Goal: Check status: Check status

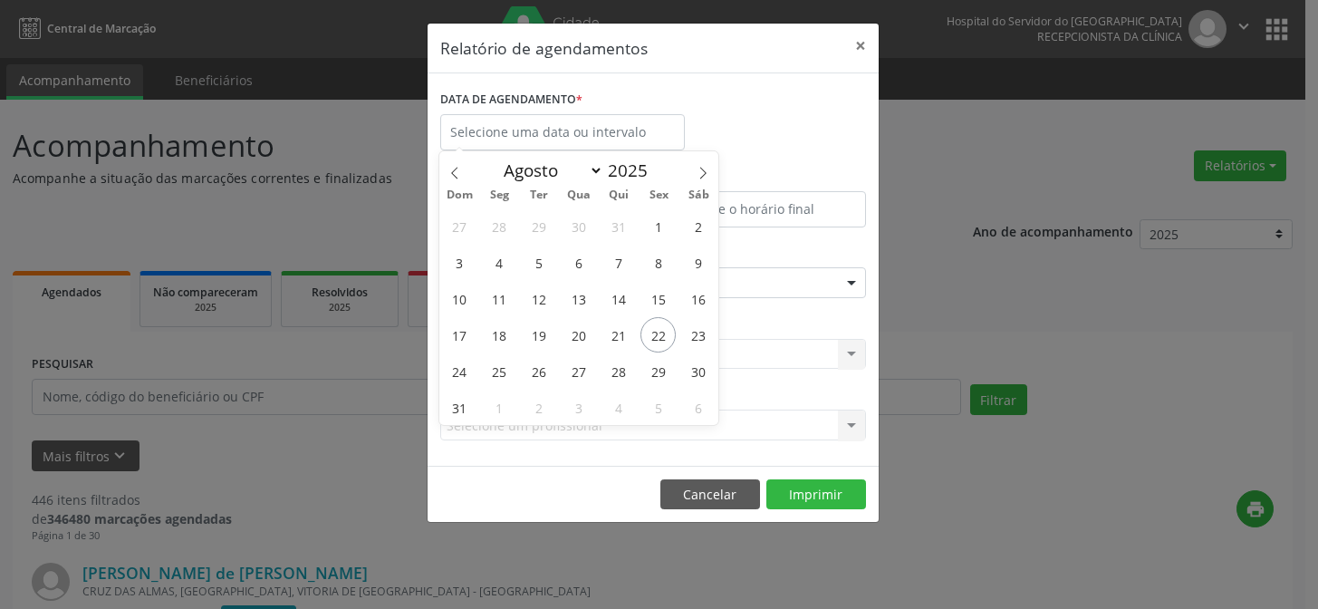
select select "7"
click at [660, 332] on span "22" at bounding box center [658, 334] width 35 height 35
type input "[DATE]"
click at [660, 332] on span "22" at bounding box center [658, 334] width 35 height 35
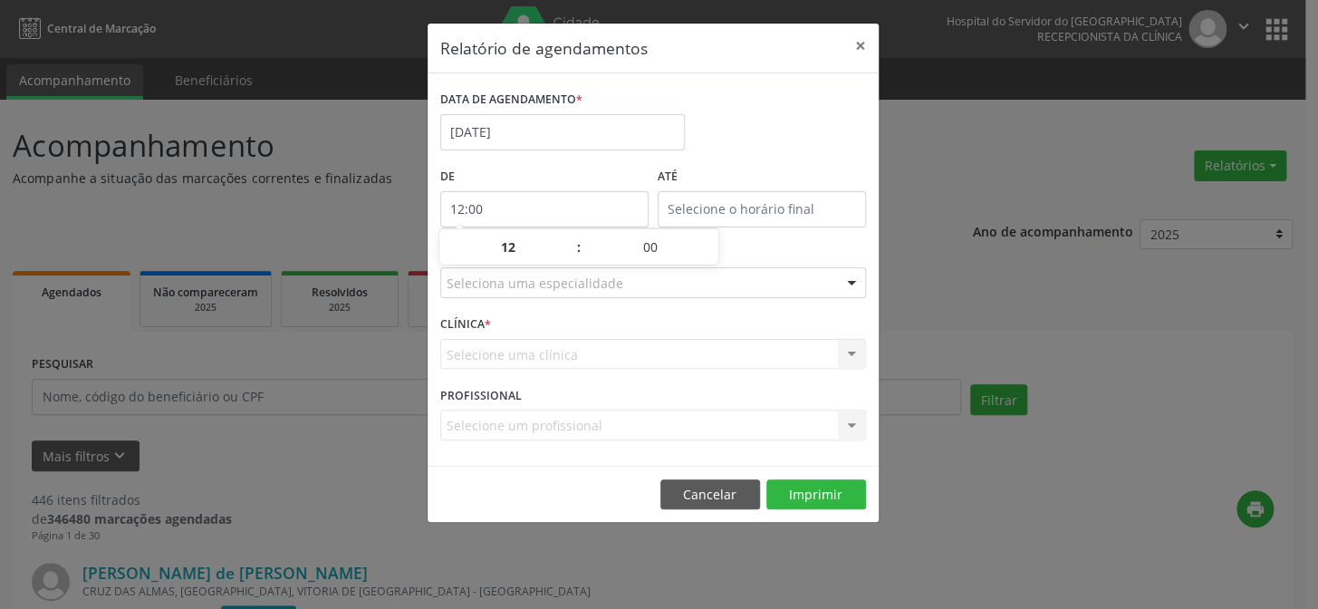
click at [546, 207] on input "12:00" at bounding box center [544, 209] width 208 height 36
click at [563, 256] on span at bounding box center [569, 256] width 13 height 18
type input "11:00"
type input "11"
click at [563, 256] on span at bounding box center [569, 256] width 13 height 18
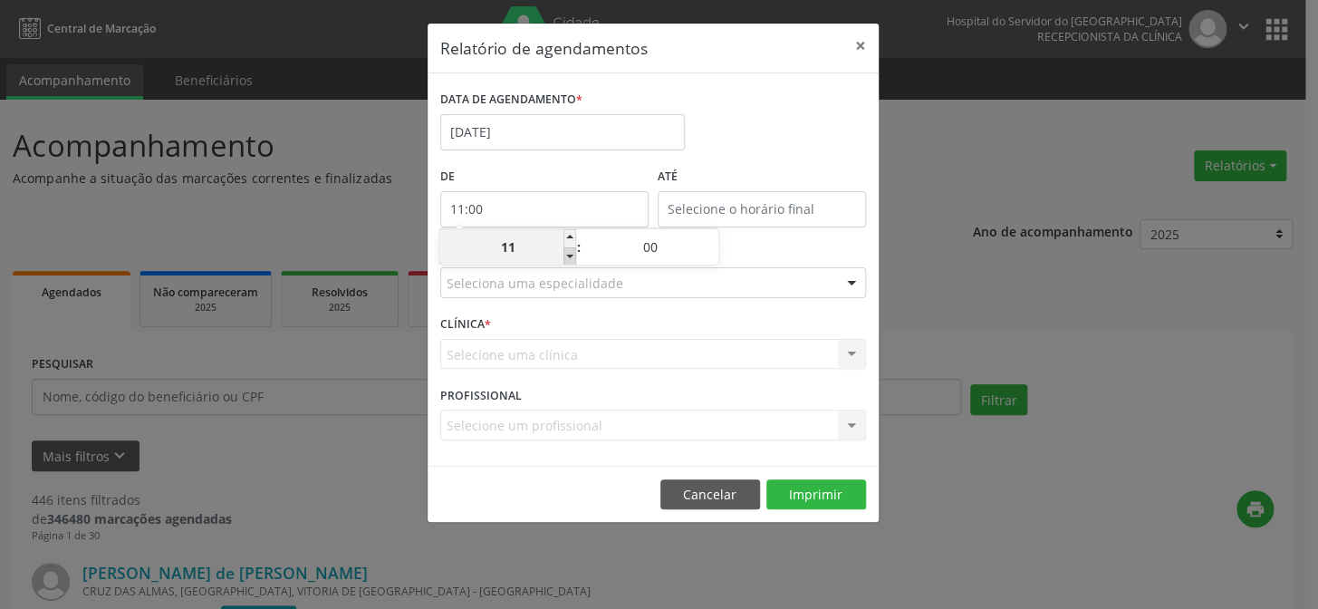
type input "10:00"
type input "10"
click at [563, 256] on span at bounding box center [569, 256] width 13 height 18
type input "09:00"
type input "09"
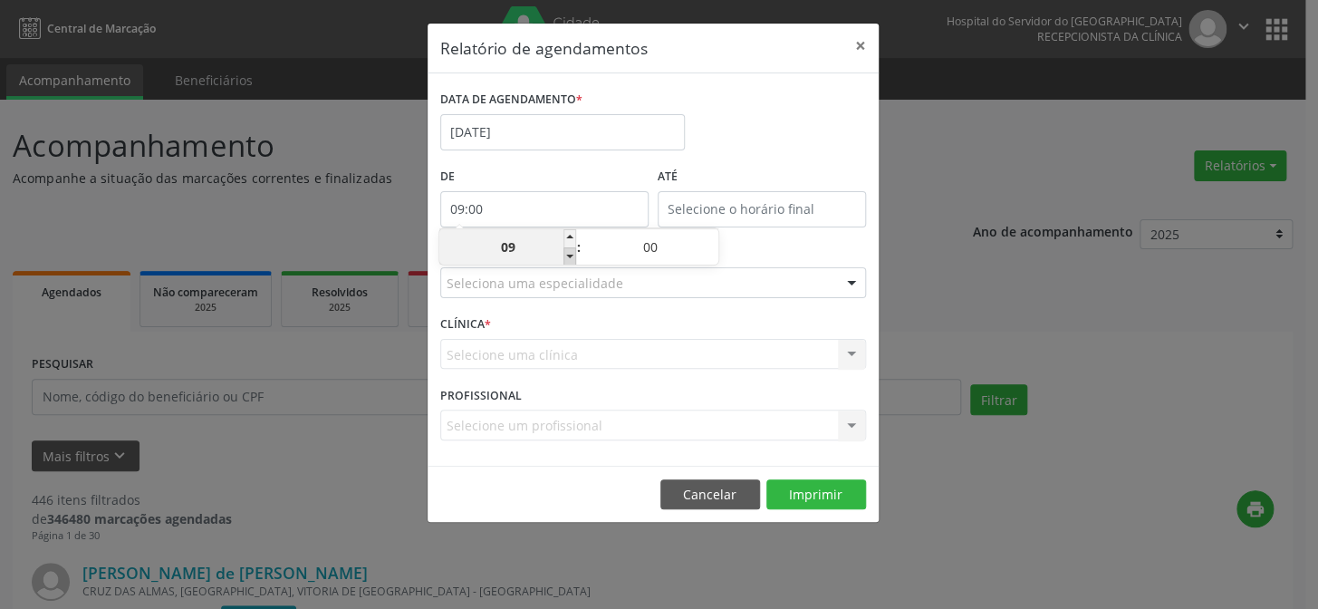
click at [563, 256] on span at bounding box center [569, 256] width 13 height 18
type input "08:00"
type input "08"
click at [563, 256] on span at bounding box center [569, 256] width 13 height 18
type input "07:00"
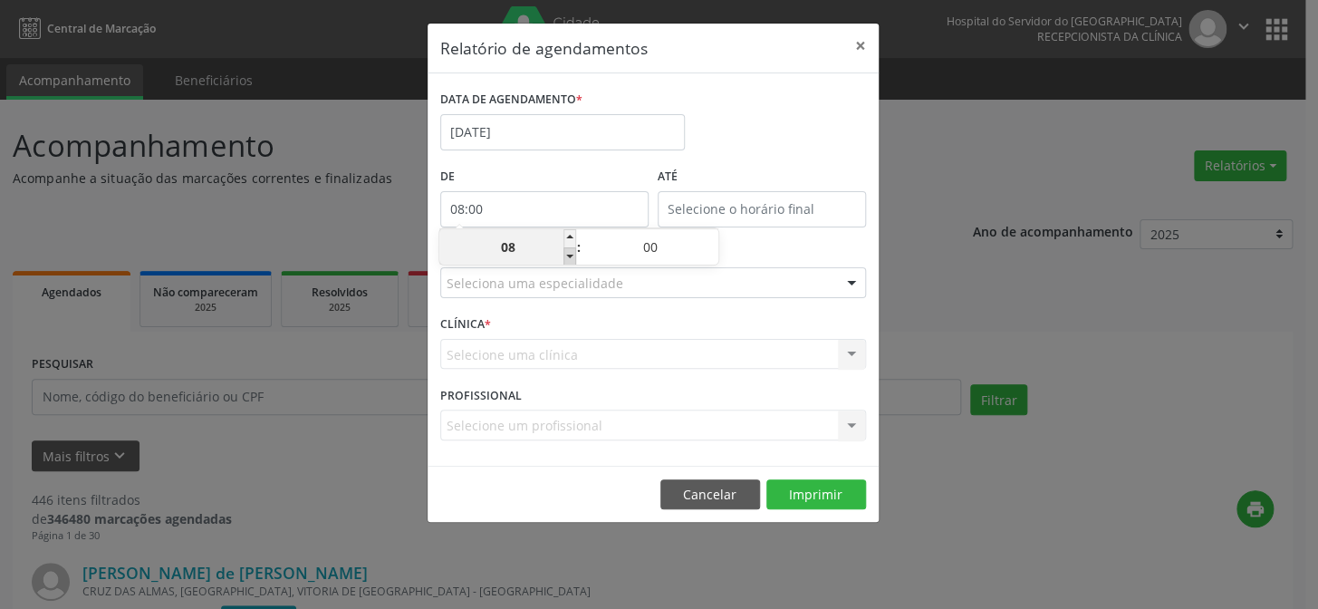
type input "07"
click at [739, 200] on input "12:00" at bounding box center [762, 209] width 208 height 36
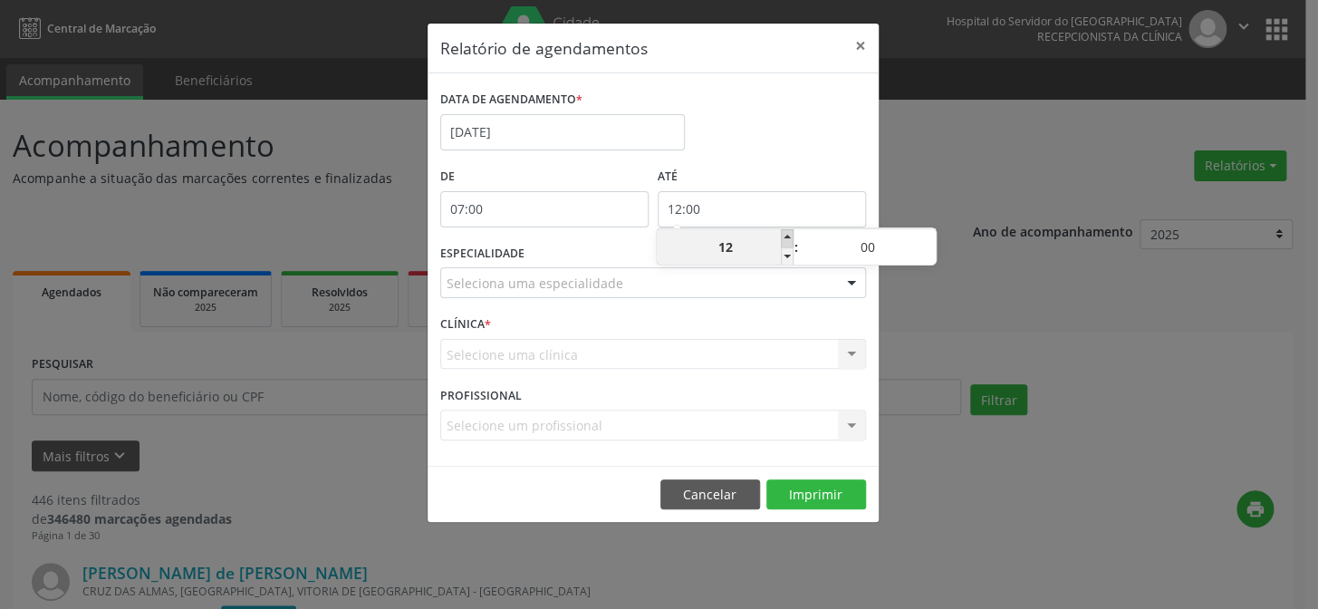
click at [787, 239] on span at bounding box center [787, 238] width 13 height 18
type input "13:00"
type input "13"
click at [784, 236] on span at bounding box center [787, 238] width 13 height 18
type input "14:00"
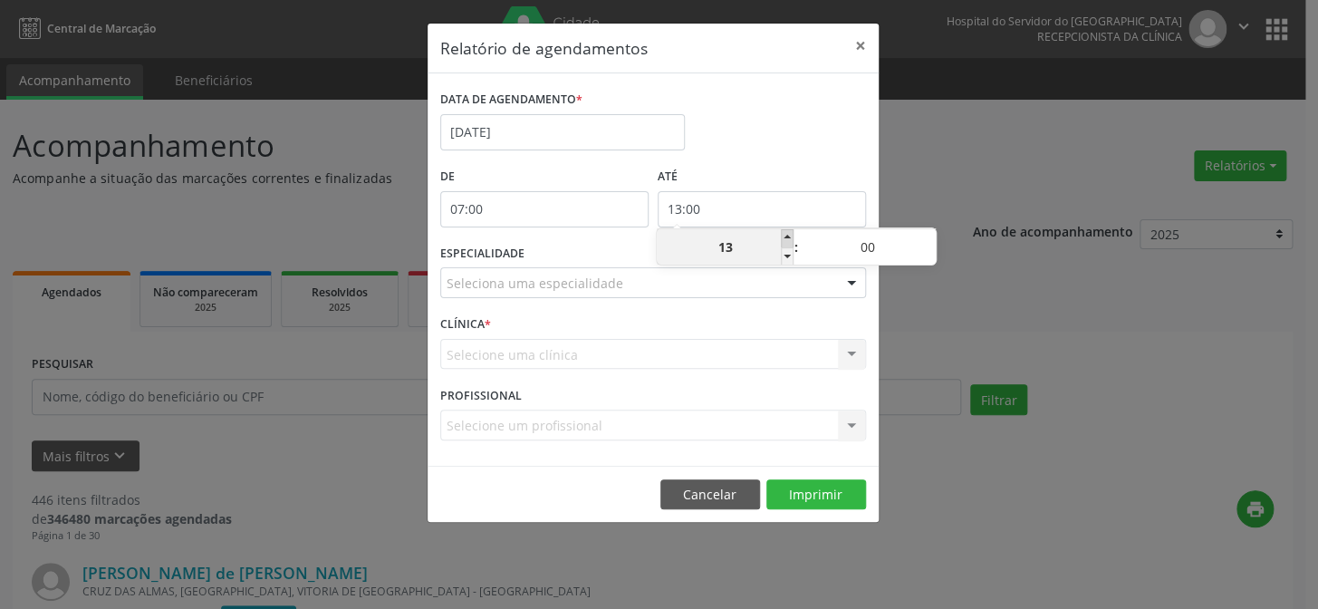
type input "14"
click at [784, 236] on span at bounding box center [787, 238] width 13 height 18
type input "15:00"
type input "15"
click at [784, 236] on span at bounding box center [787, 238] width 13 height 18
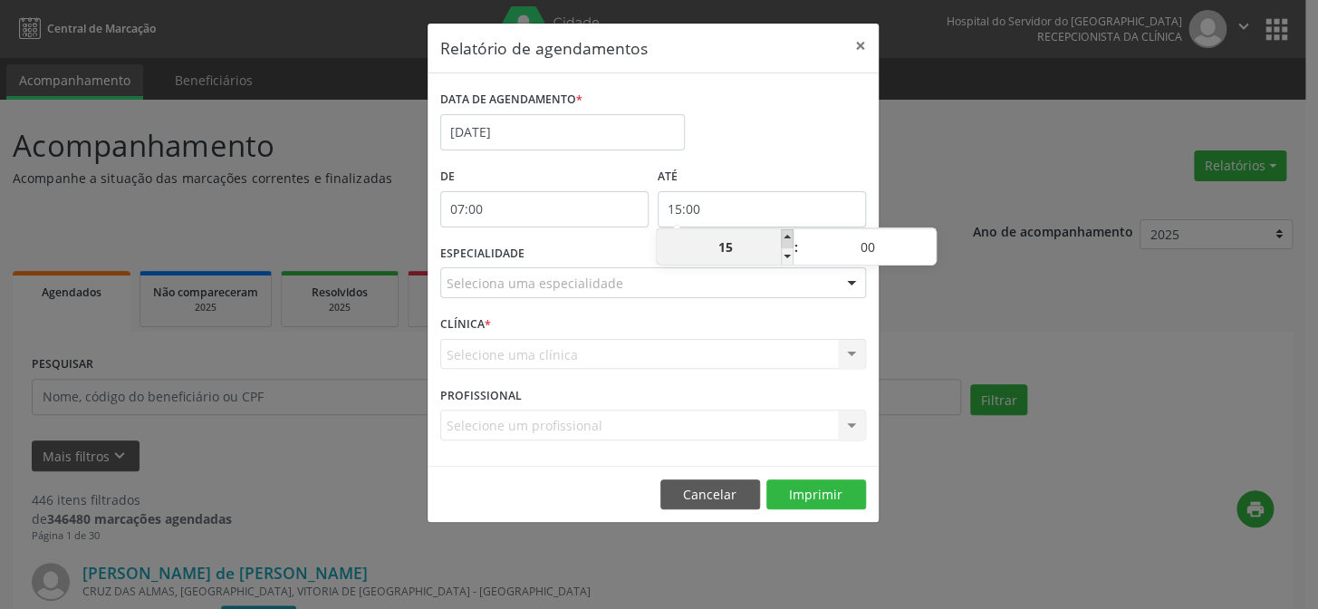
type input "16:00"
type input "16"
click at [784, 236] on span at bounding box center [787, 238] width 13 height 18
type input "17:00"
type input "17"
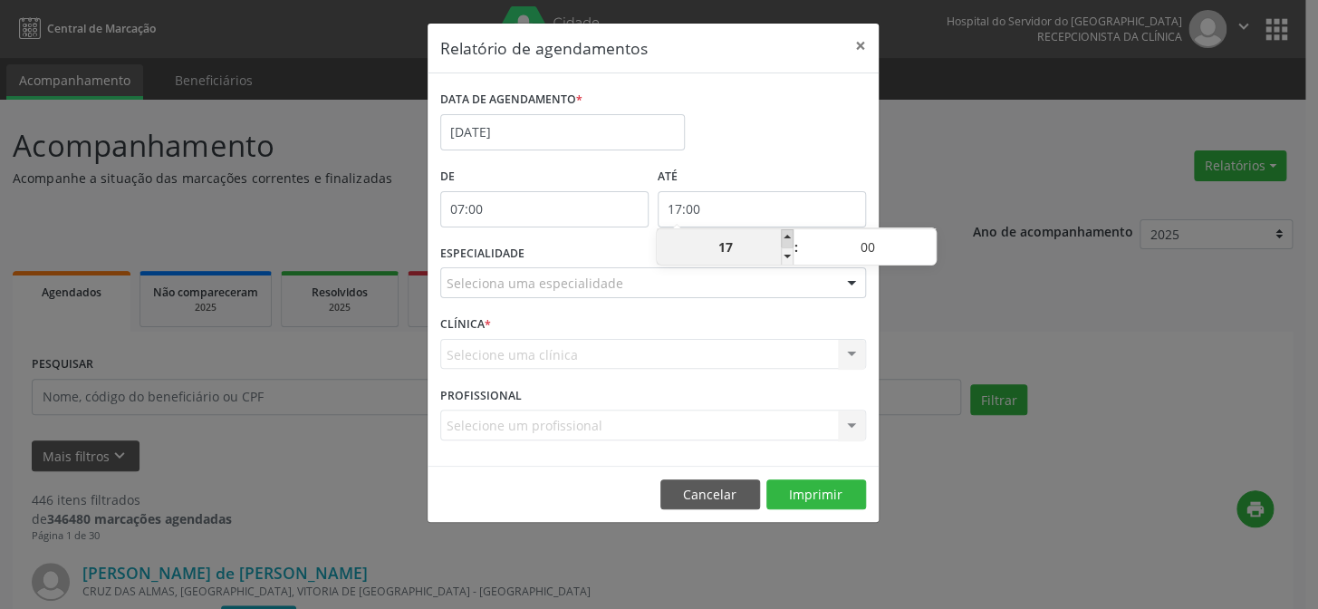
click at [784, 236] on span at bounding box center [787, 238] width 13 height 18
type input "18:00"
type input "18"
click at [784, 236] on span at bounding box center [787, 238] width 13 height 18
type input "19:00"
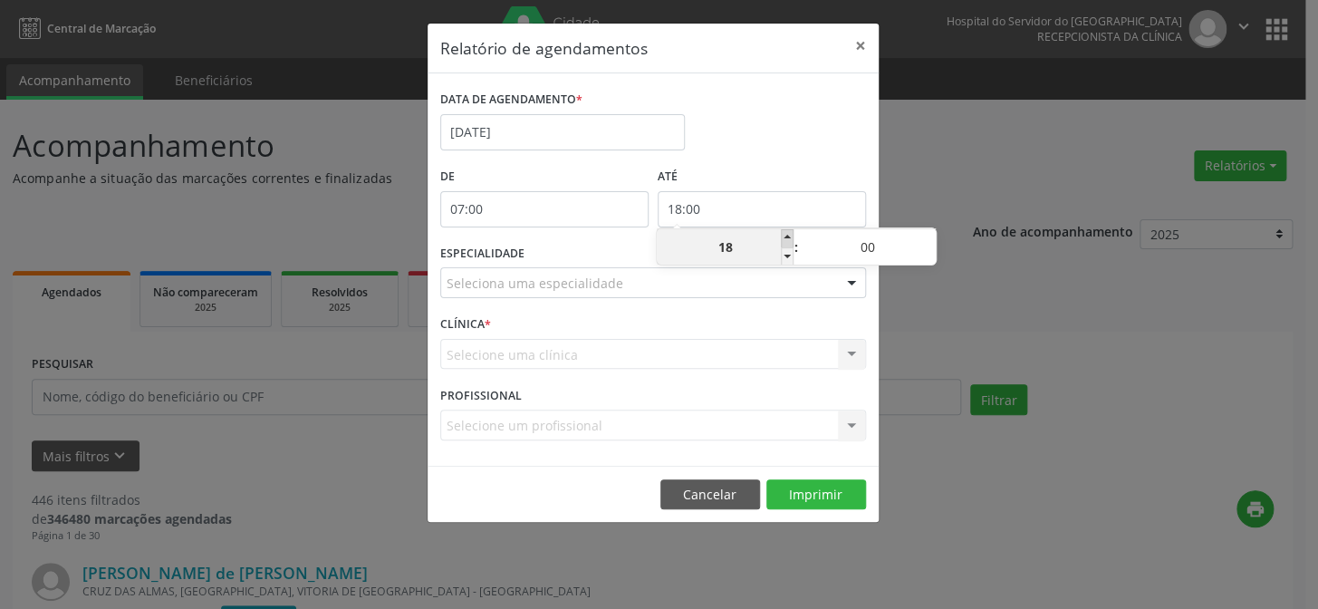
type input "19"
click at [784, 236] on span at bounding box center [787, 238] width 13 height 18
type input "20:00"
type input "20"
click at [784, 236] on span at bounding box center [787, 238] width 13 height 18
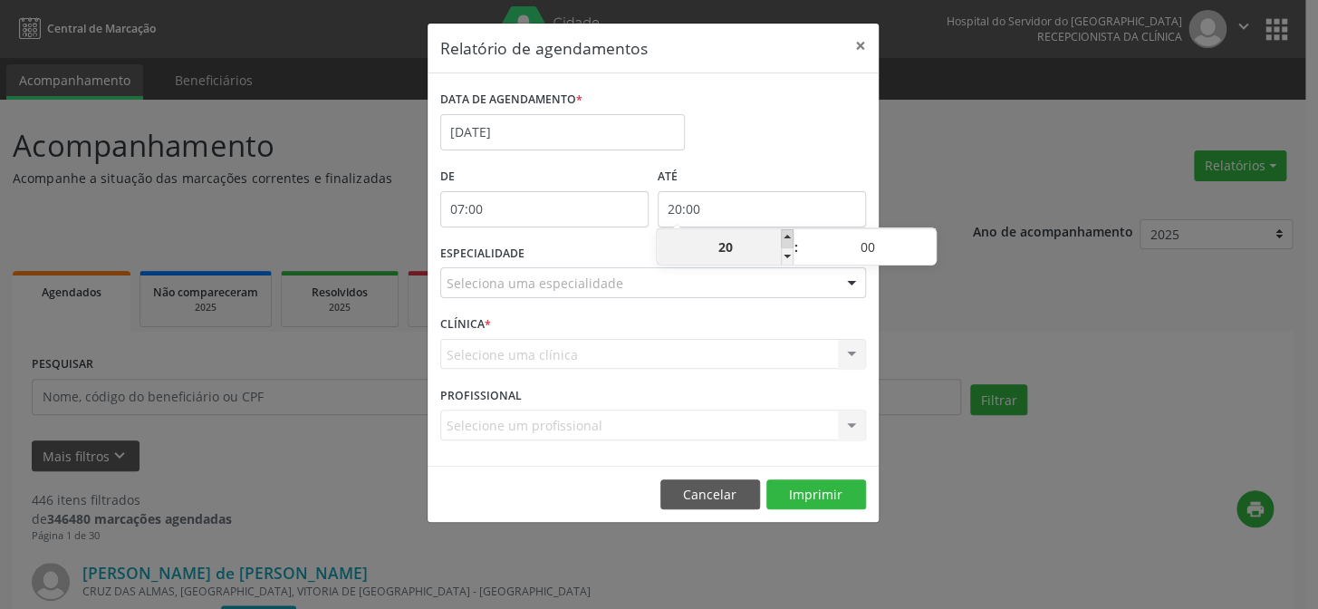
type input "21:00"
type input "21"
click at [852, 281] on div at bounding box center [851, 283] width 27 height 31
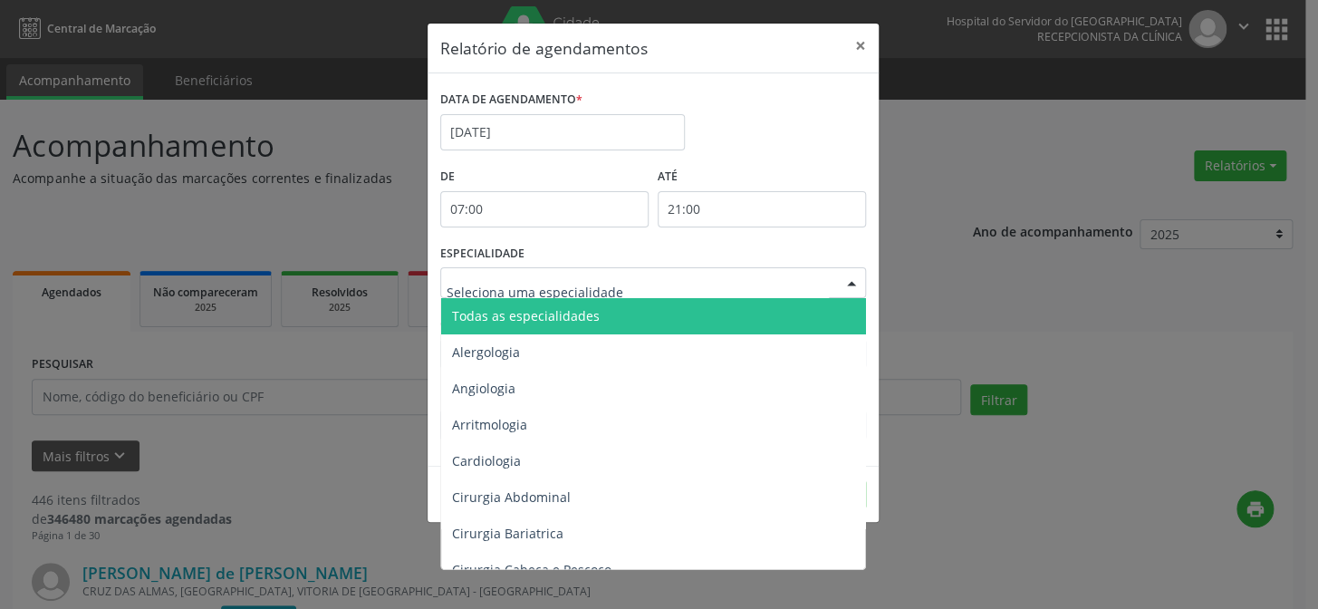
click at [781, 311] on span "Todas as especialidades" at bounding box center [654, 316] width 427 height 36
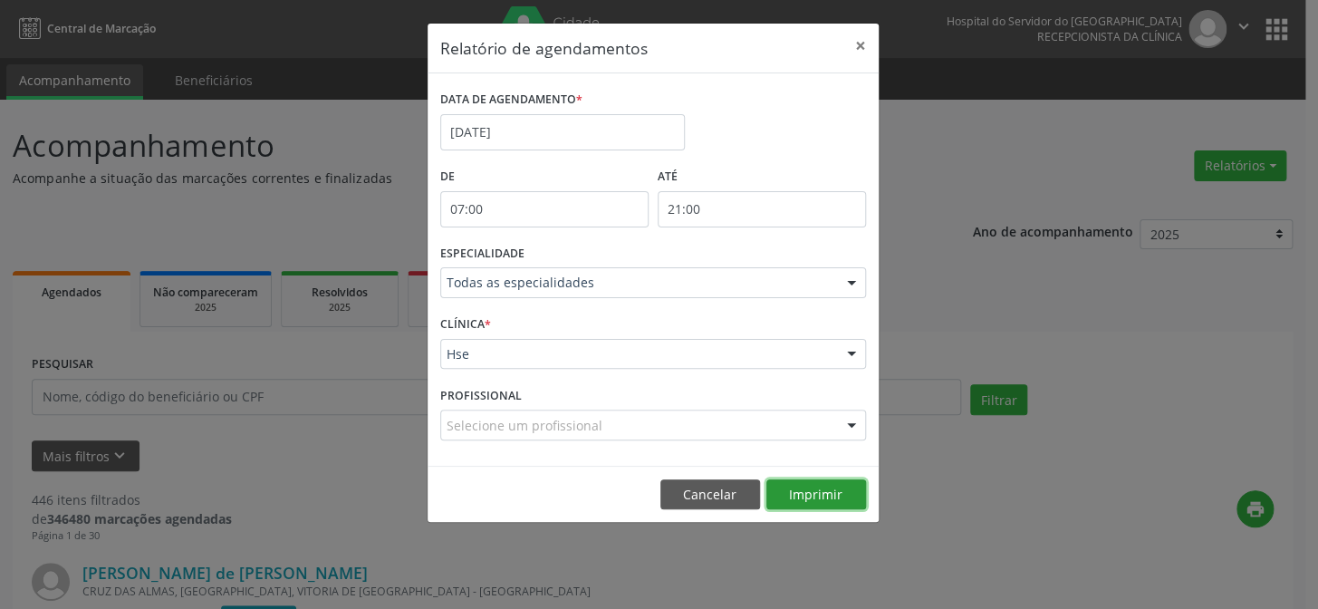
click at [822, 496] on button "Imprimir" at bounding box center [816, 494] width 100 height 31
click at [867, 44] on button "×" at bounding box center [861, 46] width 36 height 44
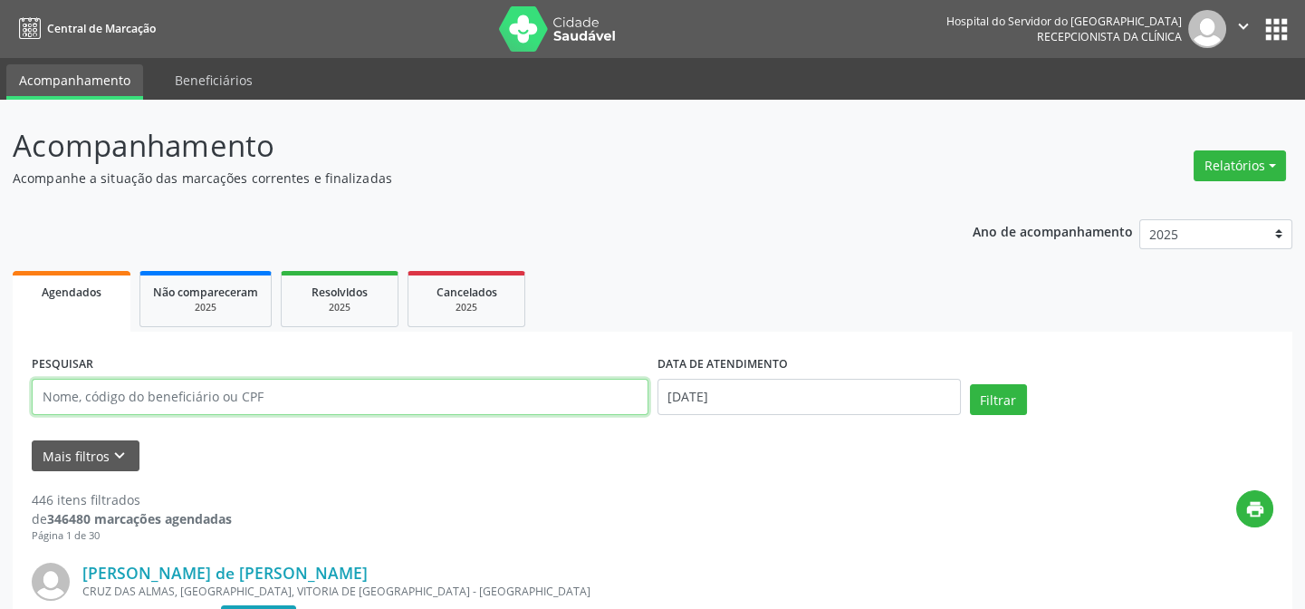
click at [78, 396] on input "text" at bounding box center [340, 397] width 617 height 36
type input "32078765449"
click at [970, 384] on button "Filtrar" at bounding box center [998, 399] width 57 height 31
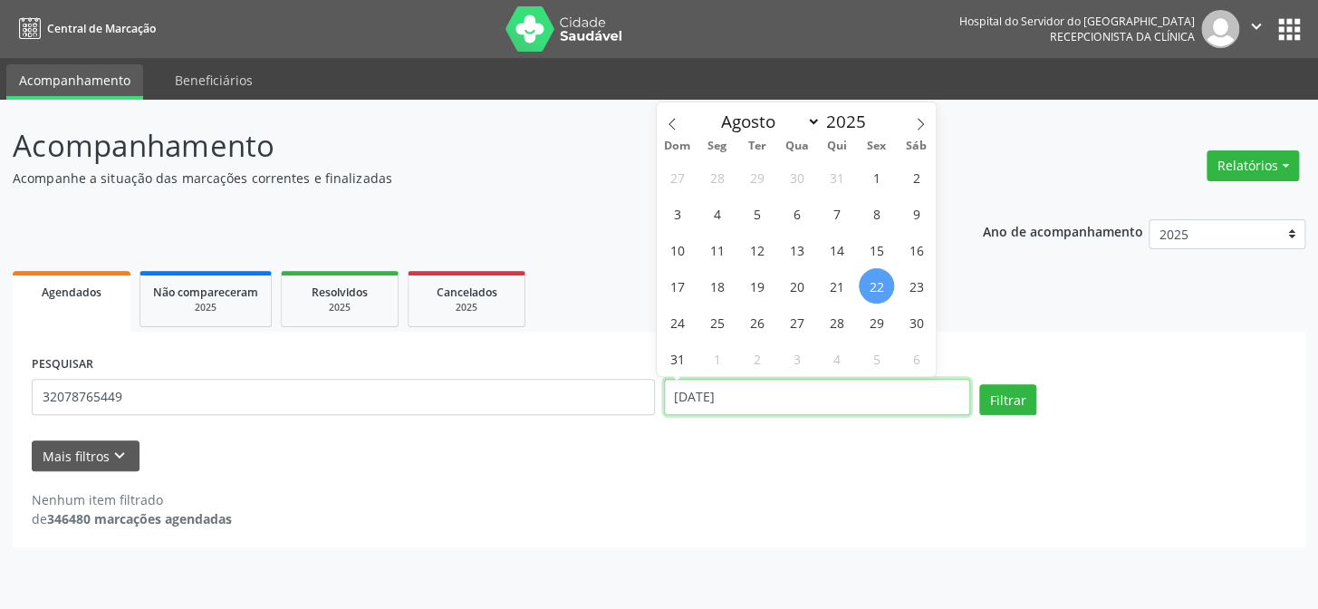
click at [680, 393] on input "[DATE]" at bounding box center [817, 397] width 307 height 36
click at [979, 384] on button "Filtrar" at bounding box center [1007, 399] width 57 height 31
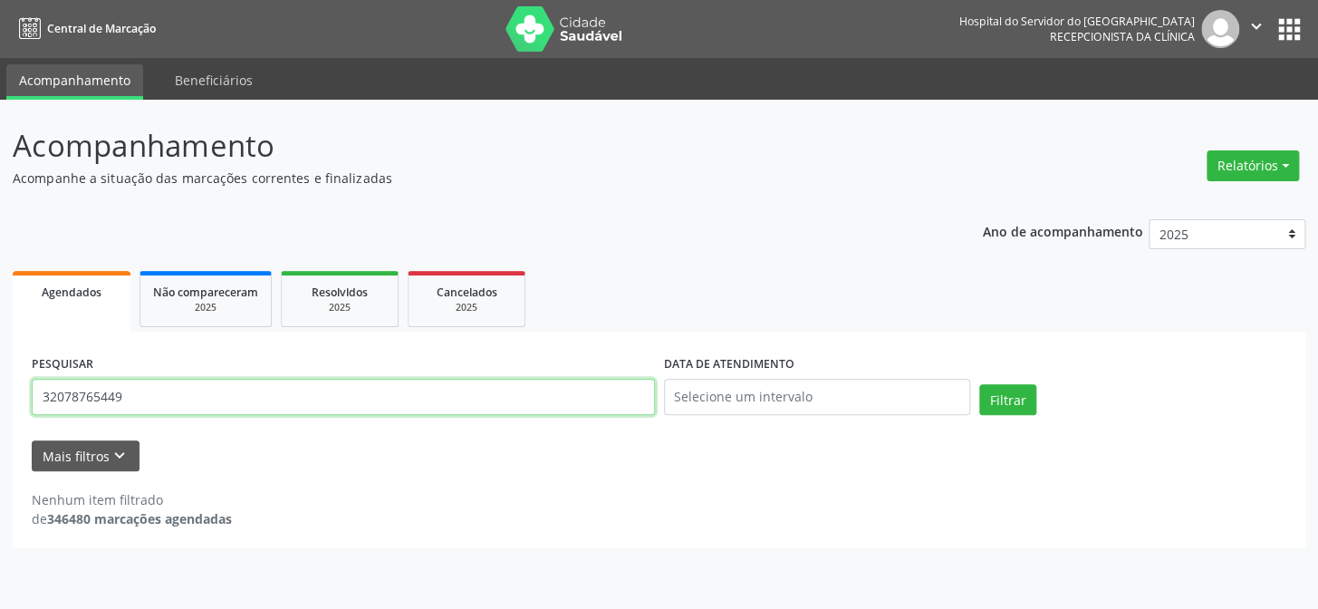
click at [152, 407] on input "32078765449" at bounding box center [343, 397] width 623 height 36
type input "3"
click at [979, 384] on button "Filtrar" at bounding box center [1007, 399] width 57 height 31
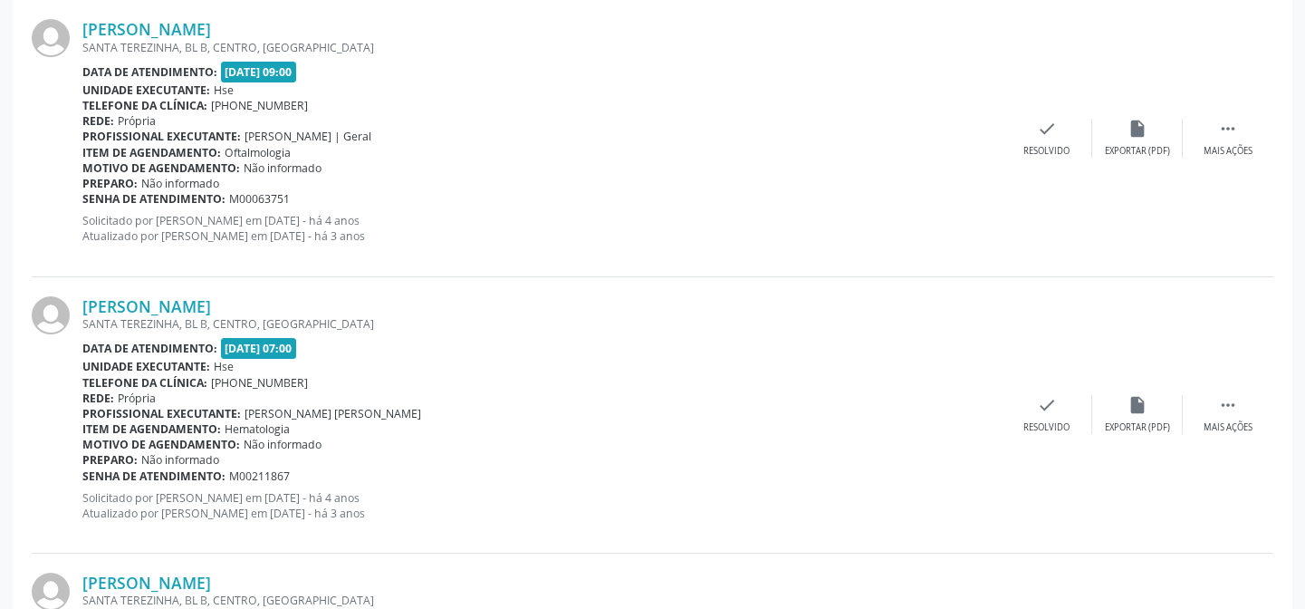
scroll to position [302, 0]
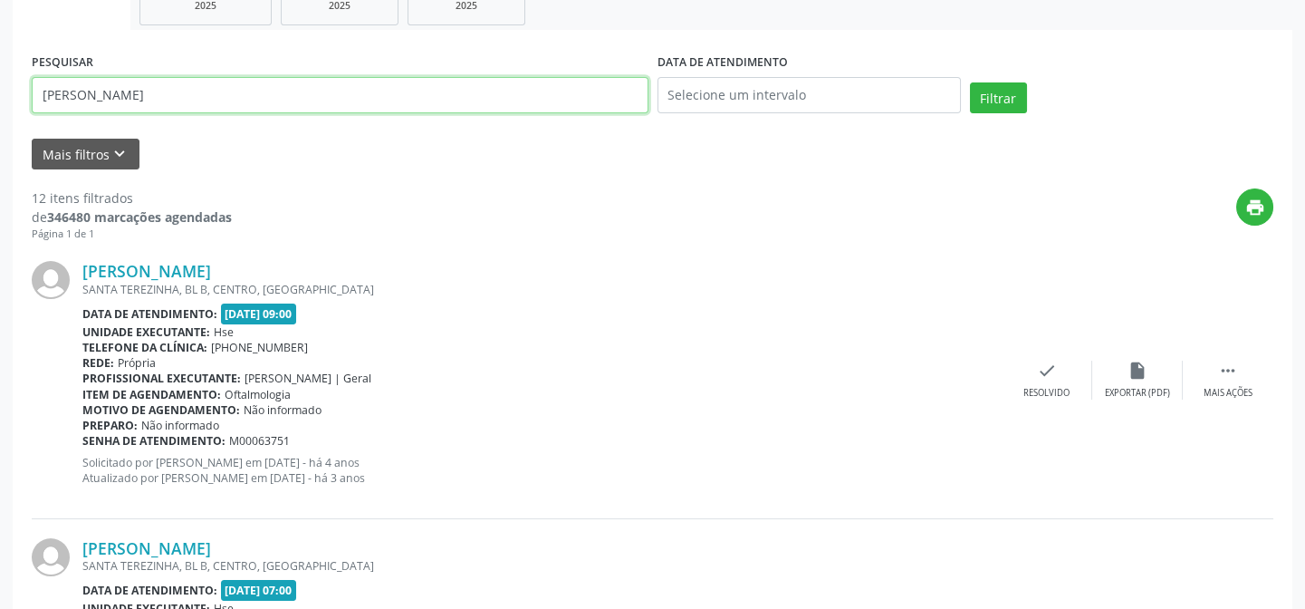
click at [210, 102] on input "[PERSON_NAME]" at bounding box center [340, 95] width 617 height 36
type input "o"
click at [970, 82] on button "Filtrar" at bounding box center [998, 97] width 57 height 31
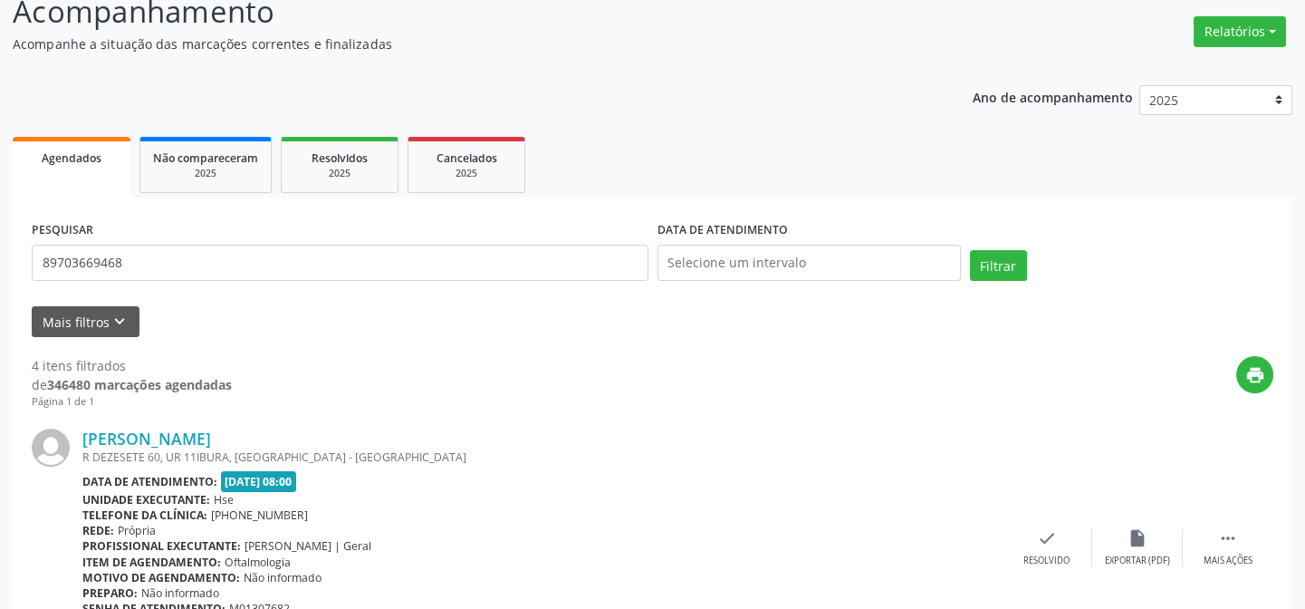
scroll to position [82, 0]
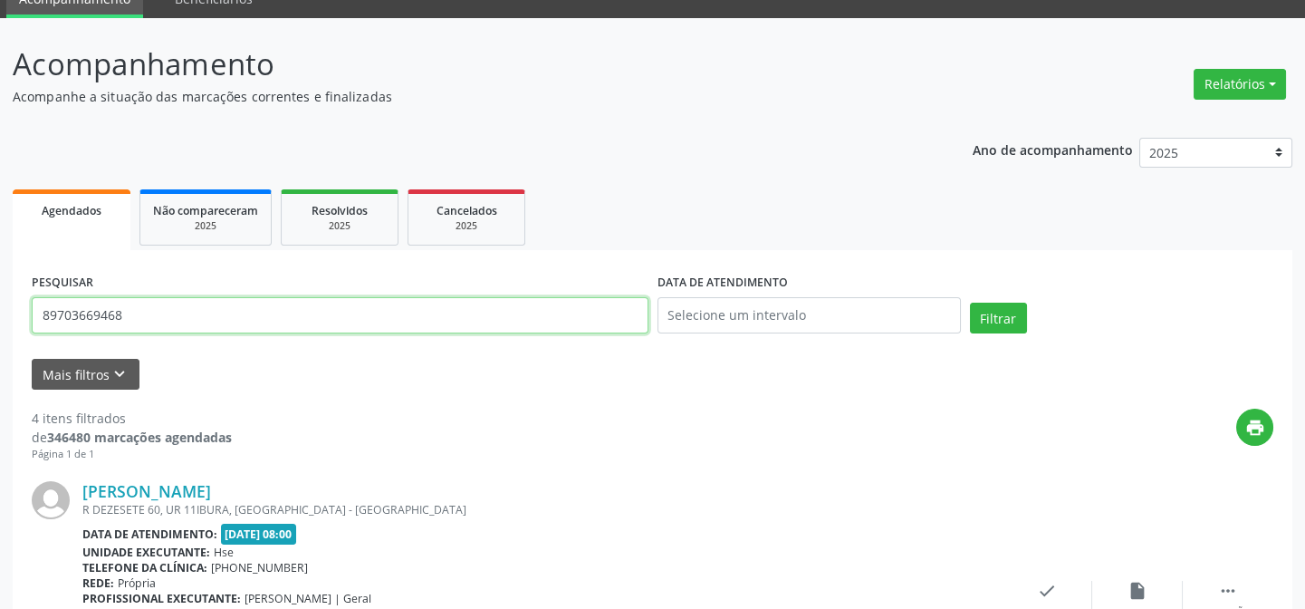
click at [154, 313] on input "89703669468" at bounding box center [340, 315] width 617 height 36
type input "8"
click at [1238, 71] on button "Relatórios" at bounding box center [1240, 84] width 92 height 31
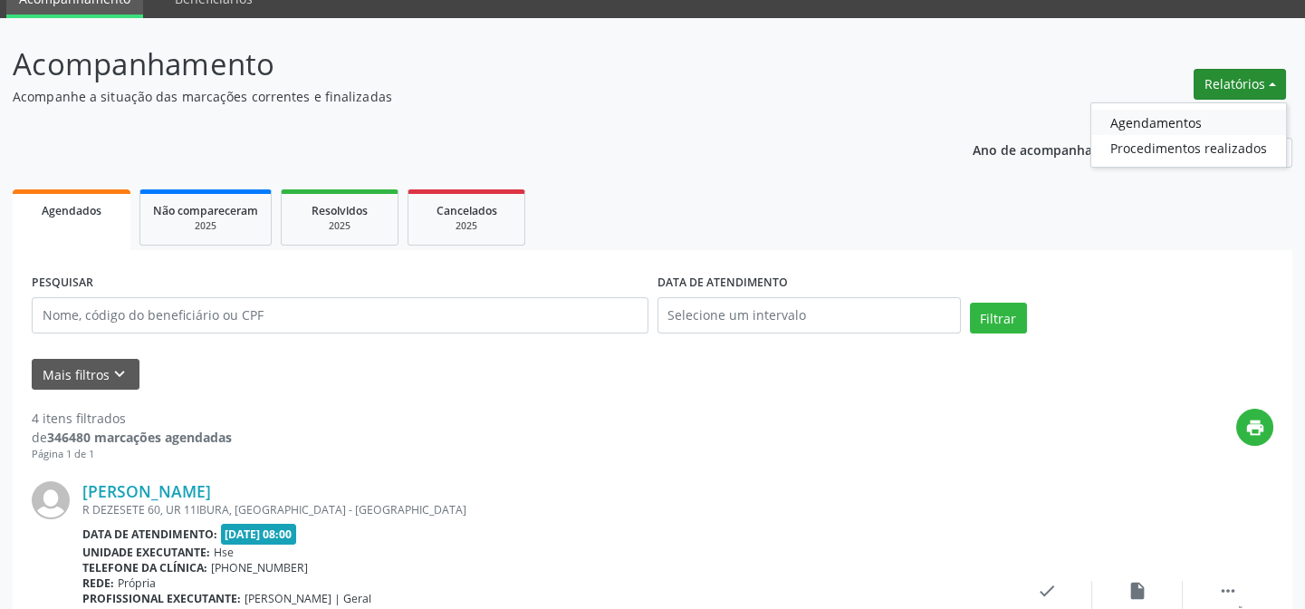
click at [1186, 110] on link "Agendamentos" at bounding box center [1189, 122] width 195 height 25
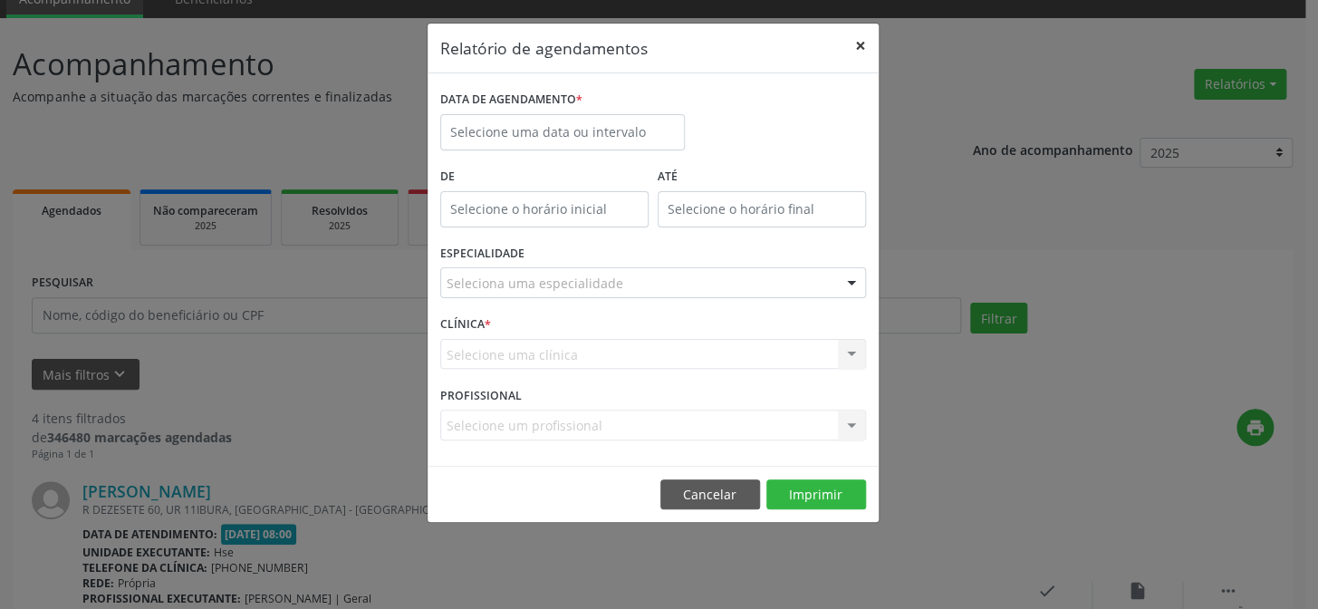
click at [859, 41] on button "×" at bounding box center [861, 46] width 36 height 44
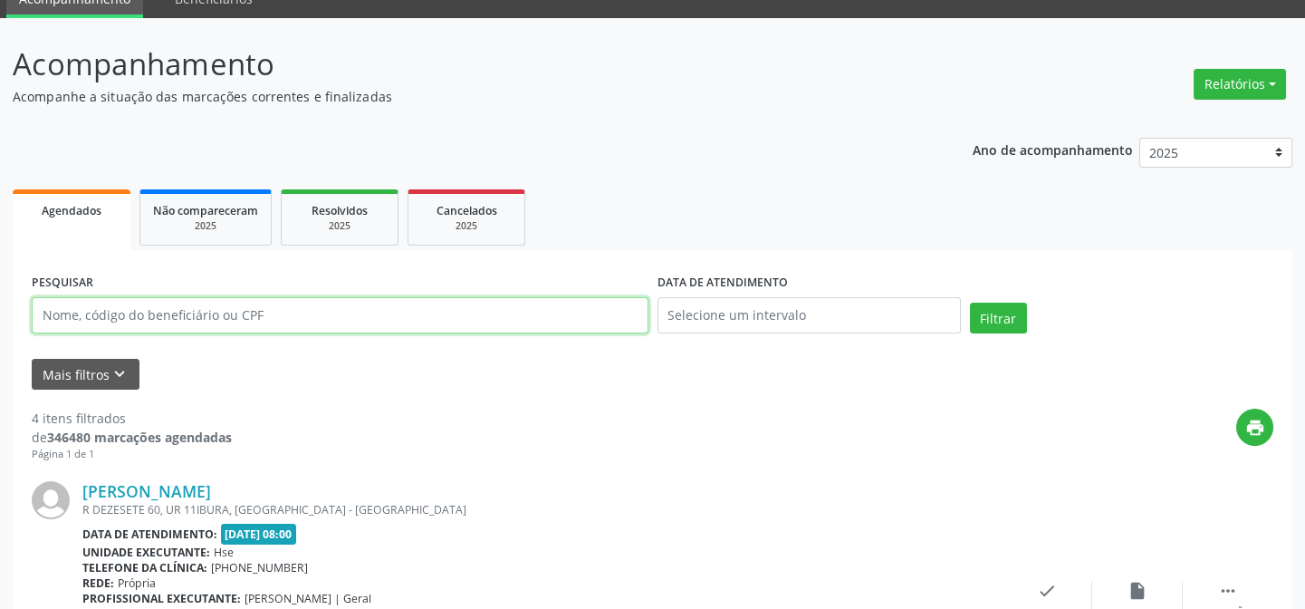
click at [56, 304] on input "text" at bounding box center [340, 315] width 617 height 36
click at [76, 304] on input "text" at bounding box center [340, 315] width 617 height 36
type input "[PERSON_NAME]"
click at [970, 303] on button "Filtrar" at bounding box center [998, 318] width 57 height 31
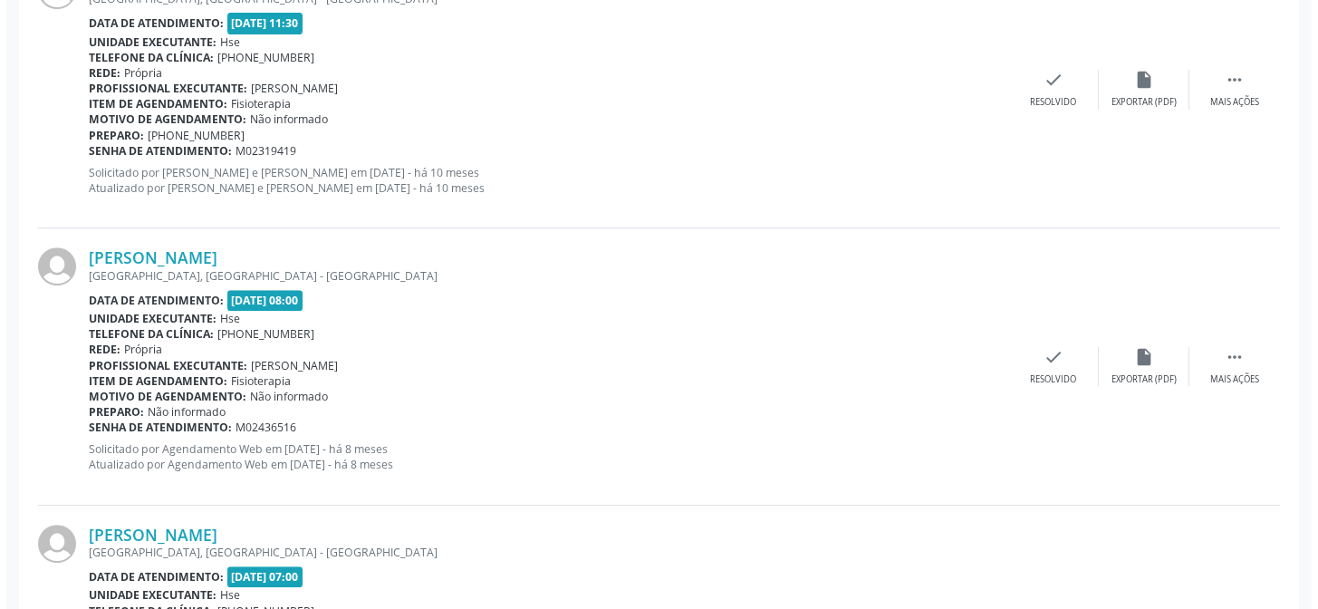
scroll to position [1812, 0]
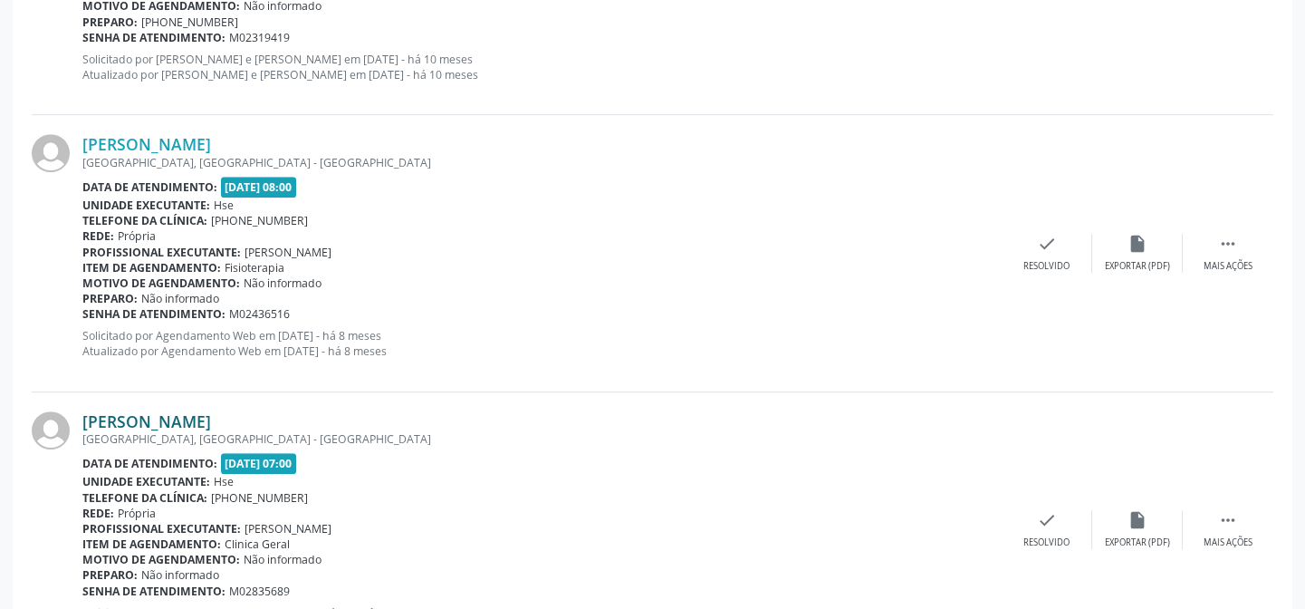
click at [211, 418] on link "[PERSON_NAME]" at bounding box center [146, 421] width 129 height 20
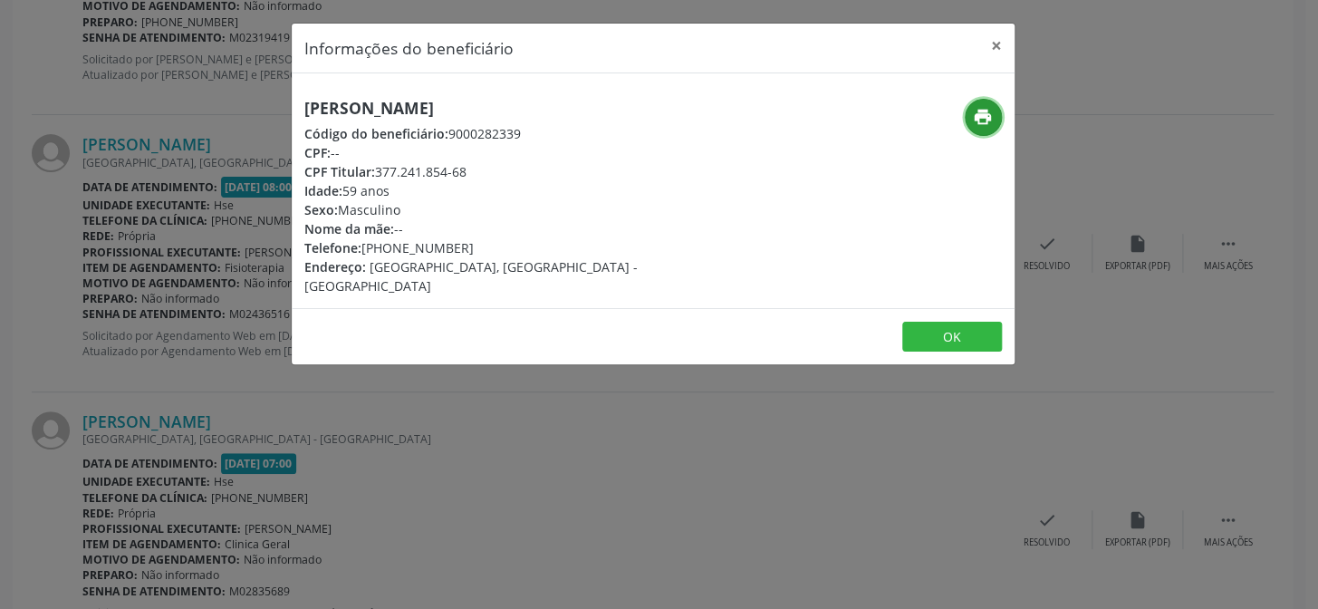
click at [987, 118] on icon "print" at bounding box center [983, 117] width 20 height 20
